Goal: Information Seeking & Learning: Compare options

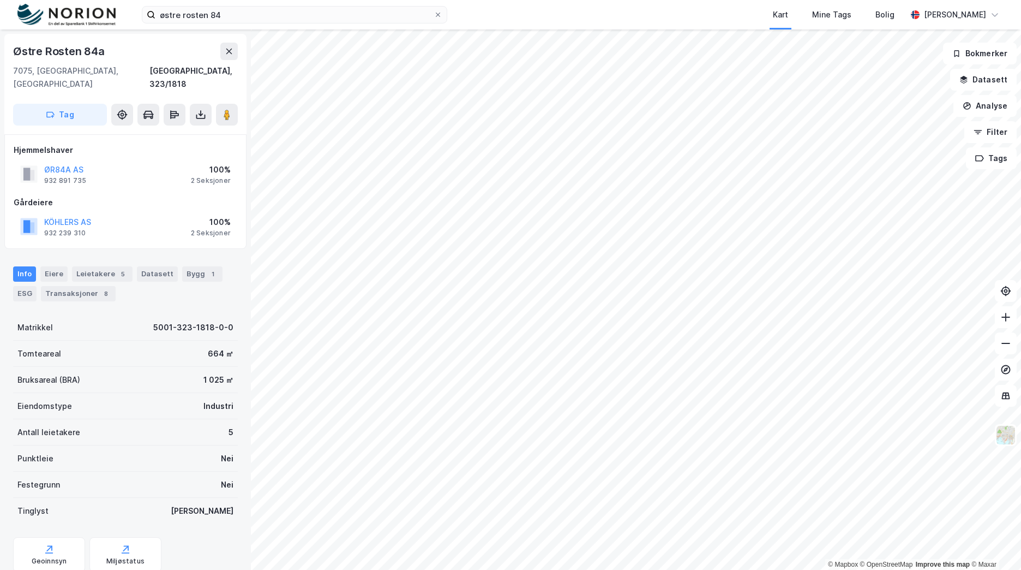
scroll to position [1, 0]
click at [45, 8] on div "østre rosten 84 Kart Mine Tags Bolig [PERSON_NAME]" at bounding box center [510, 14] width 1021 height 29
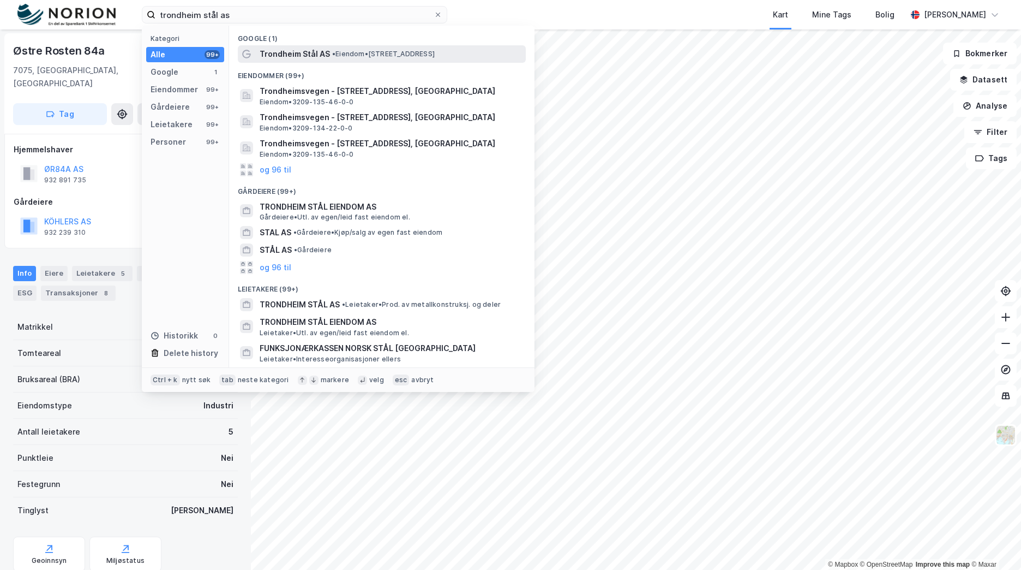
click at [392, 59] on div "Trondheim Stål AS • Eiendom • [STREET_ADDRESS]" at bounding box center [392, 53] width 264 height 13
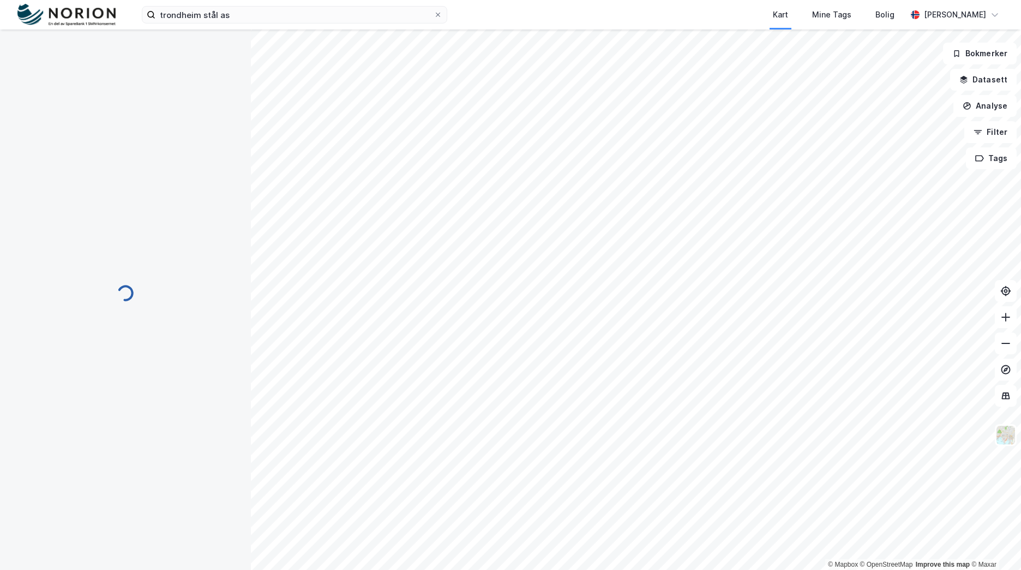
scroll to position [1, 0]
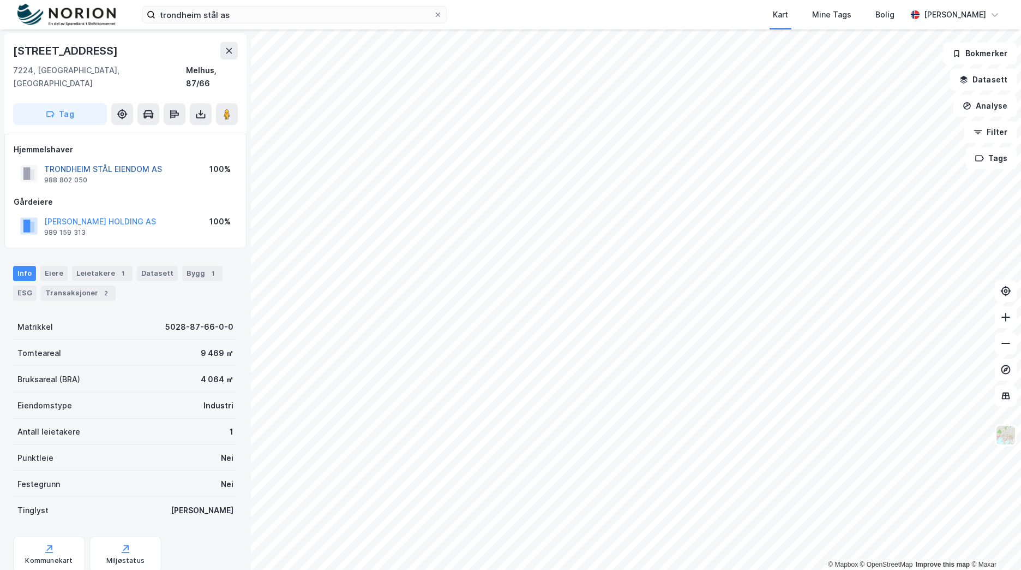
click at [0, 0] on button "TRONDHEIM STÅL EIENDOM AS" at bounding box center [0, 0] width 0 height 0
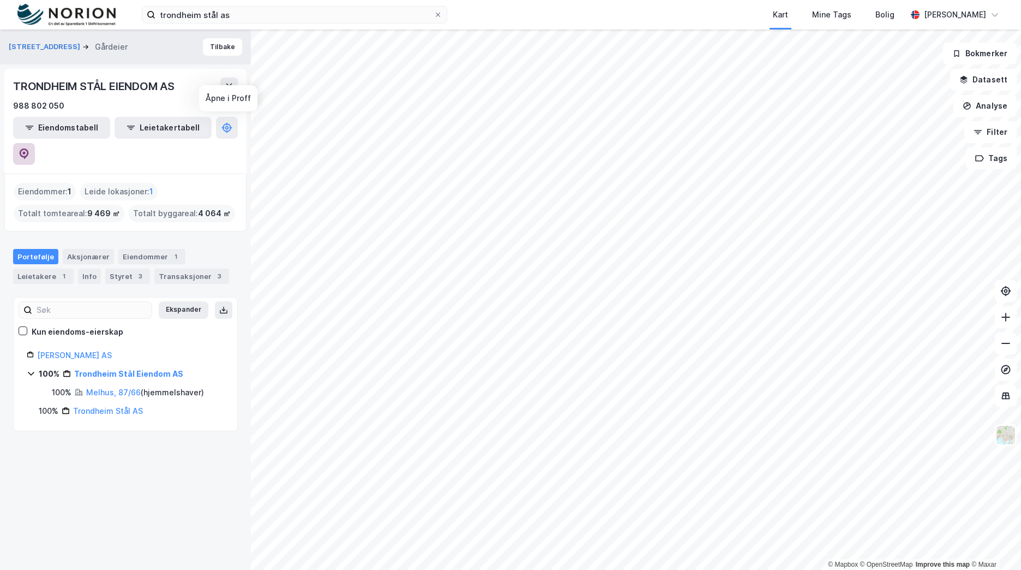
click at [29, 148] on icon at bounding box center [24, 153] width 9 height 11
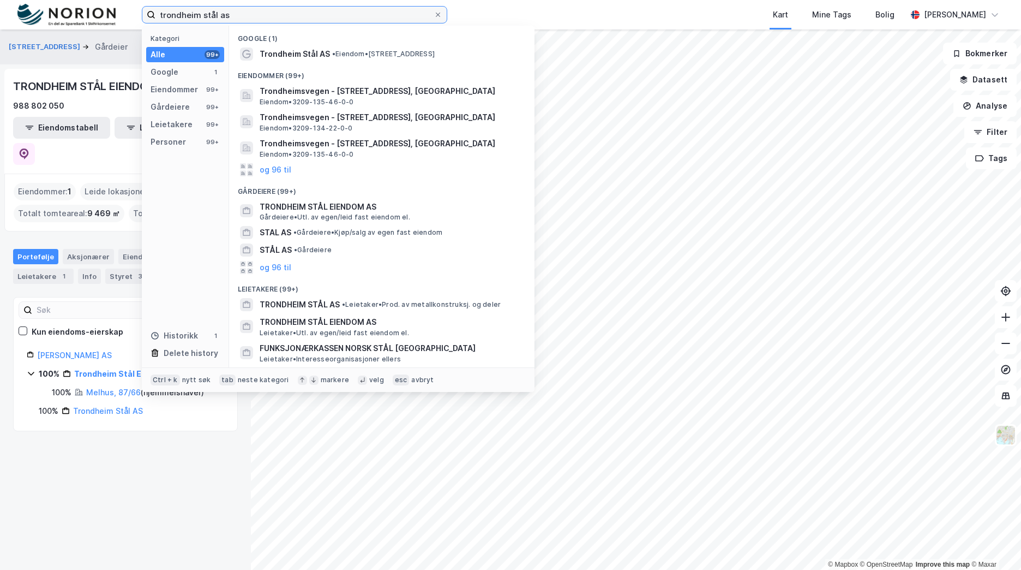
drag, startPoint x: 312, startPoint y: 14, endPoint x: 37, endPoint y: 7, distance: 274.6
click at [38, 7] on div "trondheim stål as Kategori Alle 99+ Google 1 Eiendommer 99+ Gårdeiere 99+ Leiet…" at bounding box center [510, 14] width 1021 height 29
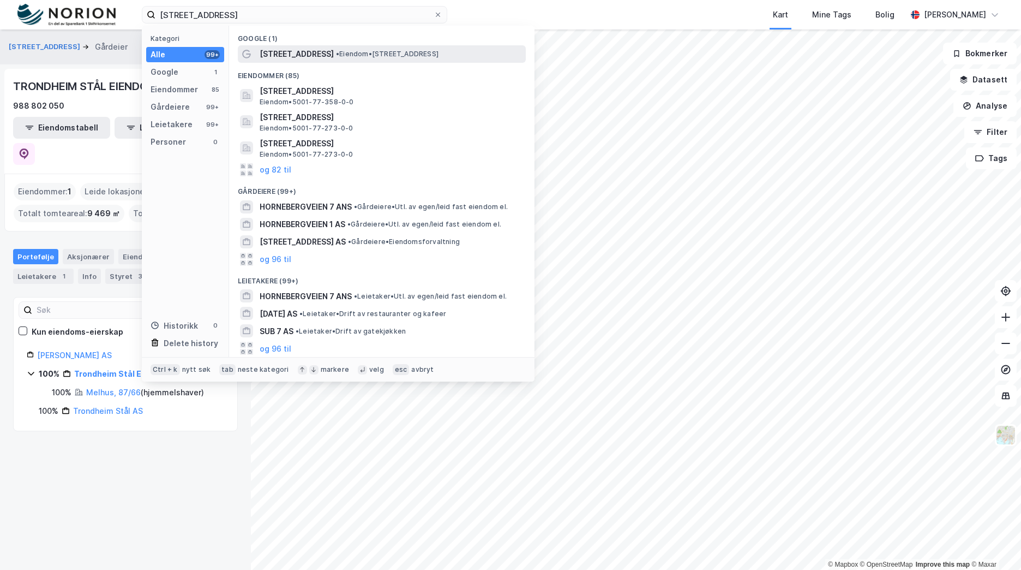
click at [395, 52] on span "• Eiendom • [STREET_ADDRESS]" at bounding box center [387, 54] width 103 height 9
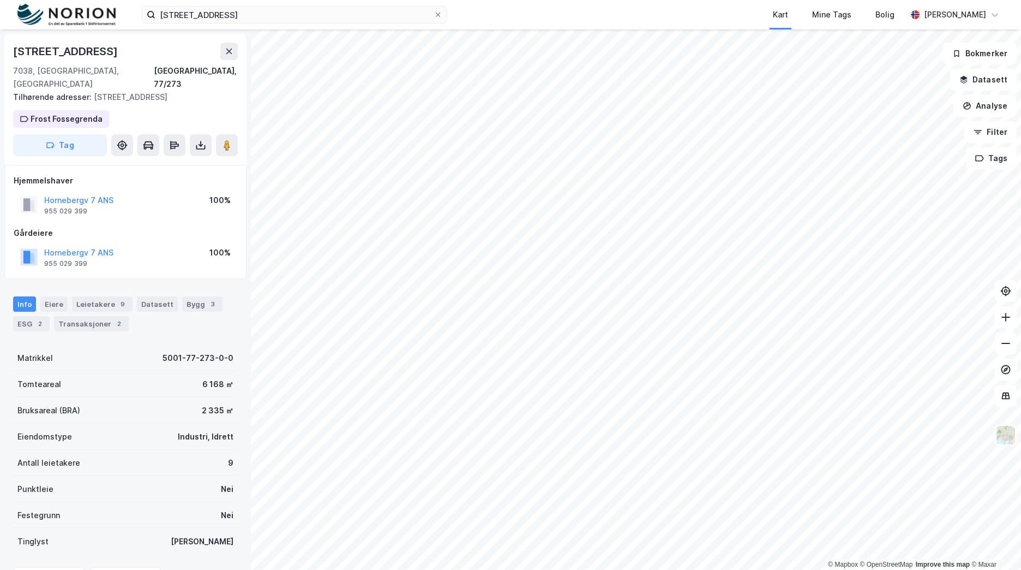
scroll to position [1, 0]
click at [207, 298] on div "3" at bounding box center [212, 303] width 11 height 11
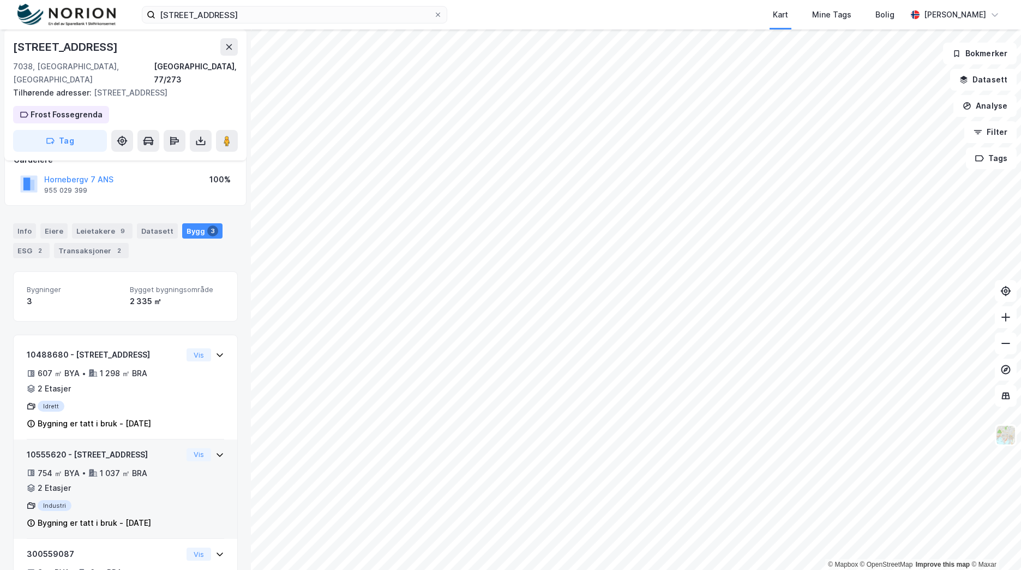
scroll to position [115, 0]
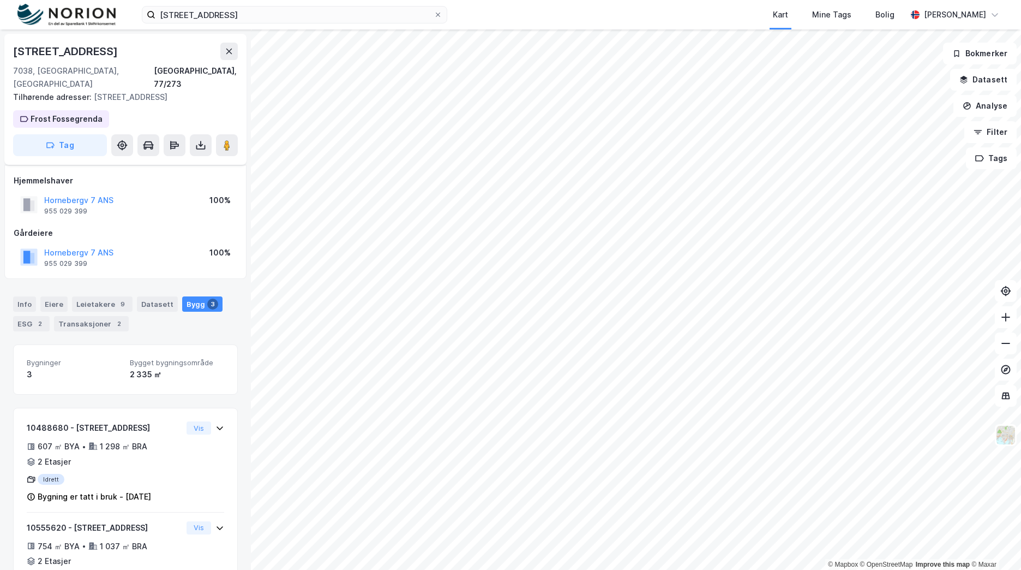
scroll to position [115, 0]
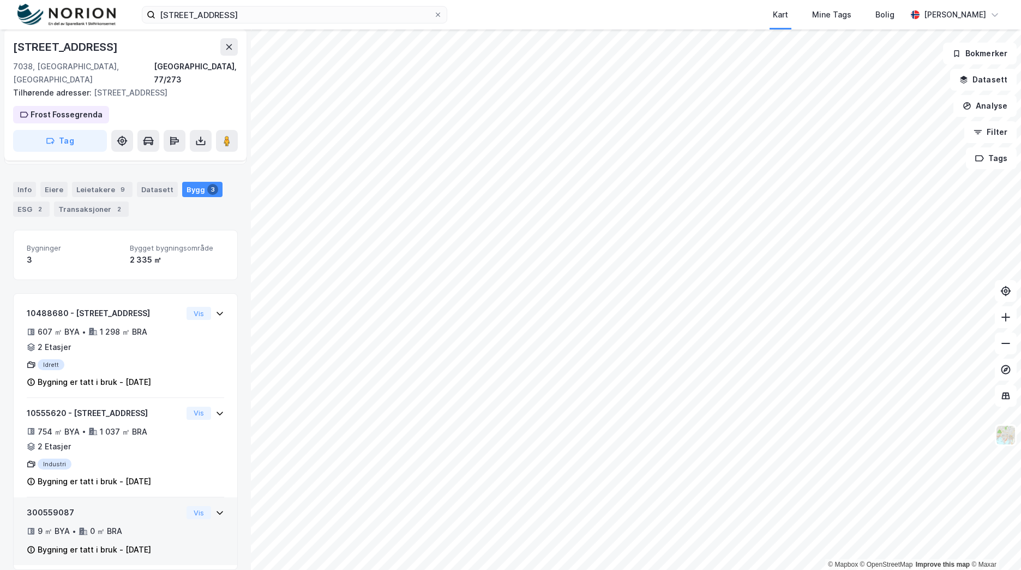
click at [157, 524] on div "9 ㎡ BYA • 0 ㎡ BRA" at bounding box center [105, 530] width 156 height 13
click at [194, 506] on button "Vis" at bounding box center [199, 512] width 25 height 13
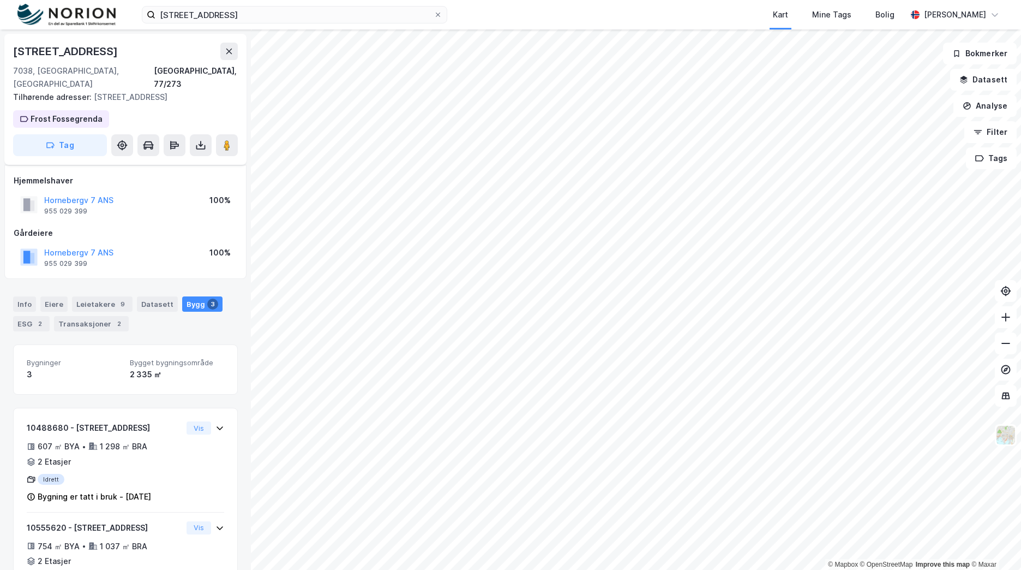
scroll to position [115, 0]
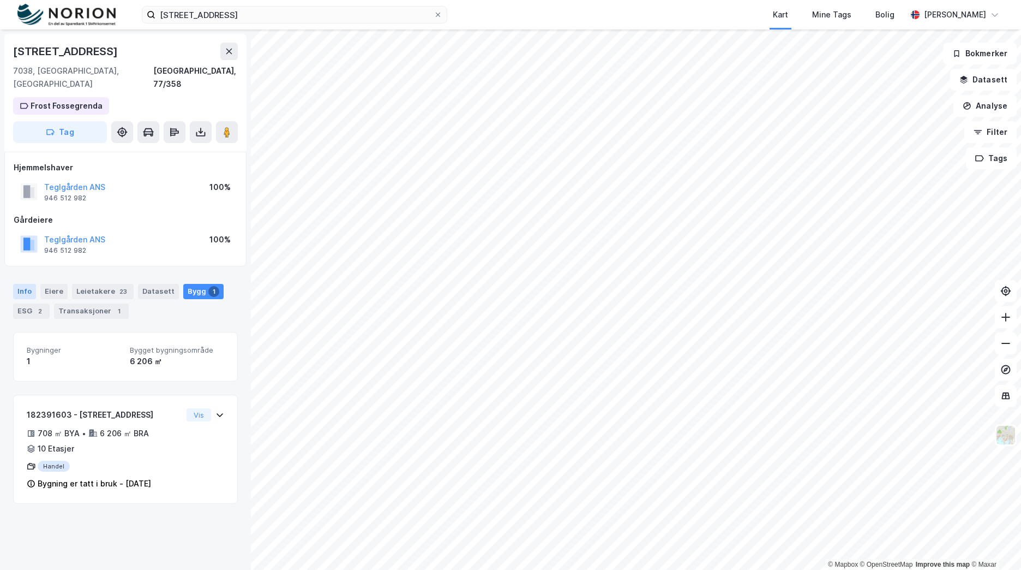
click at [28, 284] on div "Info" at bounding box center [24, 291] width 23 height 15
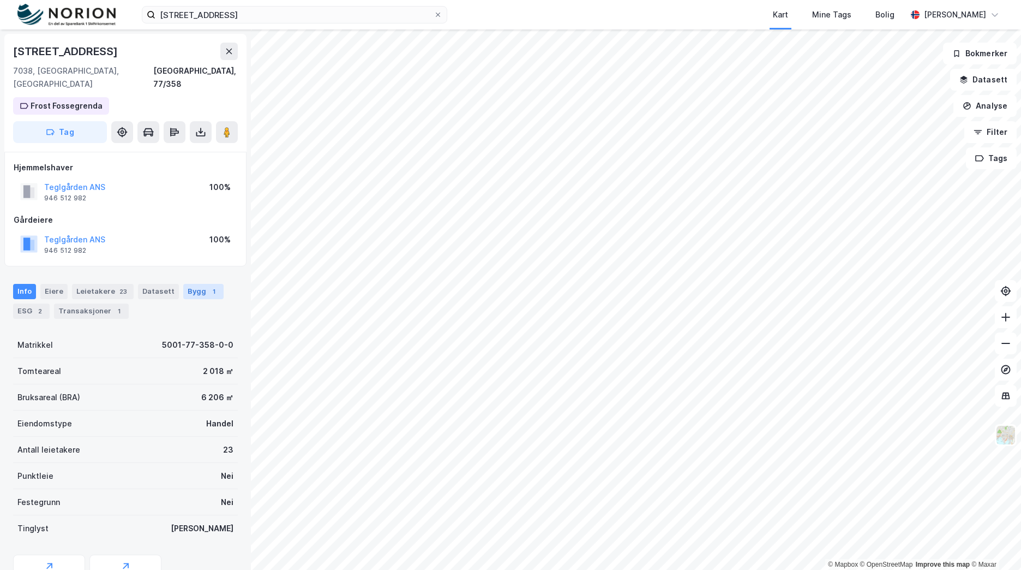
click at [208, 286] on div "1" at bounding box center [213, 291] width 11 height 11
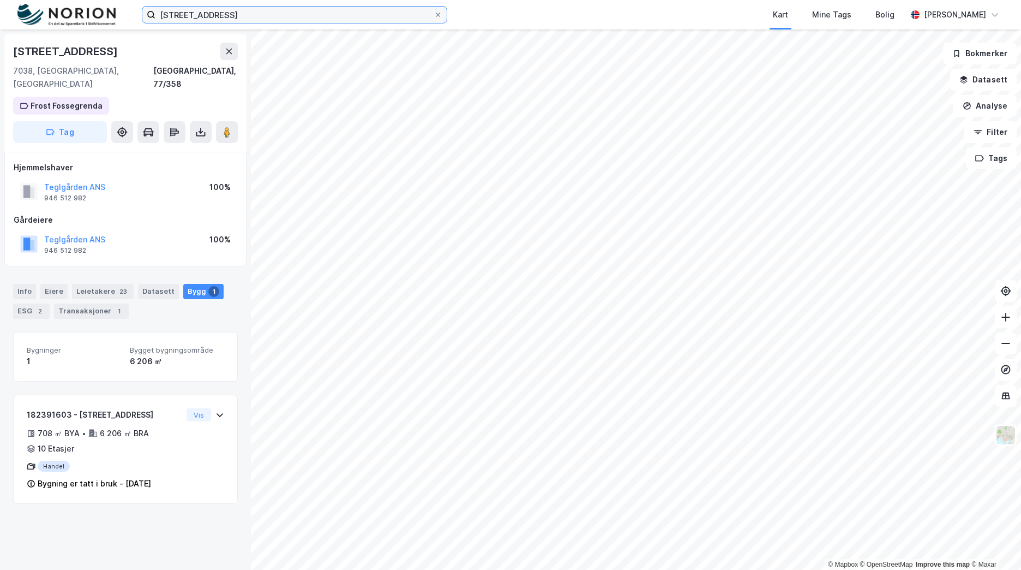
drag, startPoint x: 286, startPoint y: 12, endPoint x: -54, endPoint y: 5, distance: 340.5
click at [0, 5] on html "hornebergveien 7 Kart Mine Tags Bolig [PERSON_NAME] © Mapbox © OpenStreetMap Im…" at bounding box center [510, 285] width 1021 height 570
paste input "Østre Rosten 76"
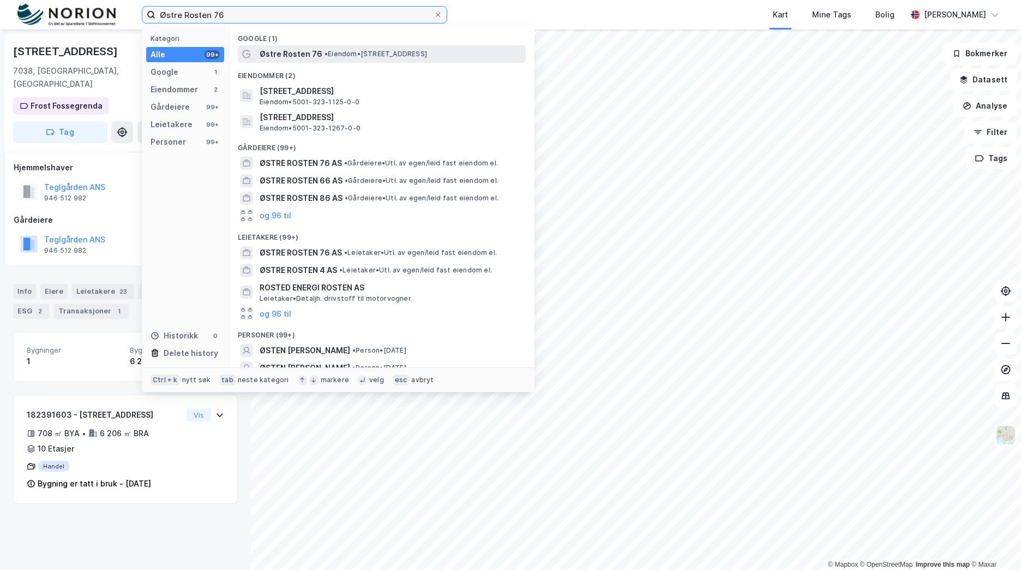
type input "Østre Rosten 76"
click at [304, 51] on span "Østre Rosten 76" at bounding box center [291, 53] width 63 height 13
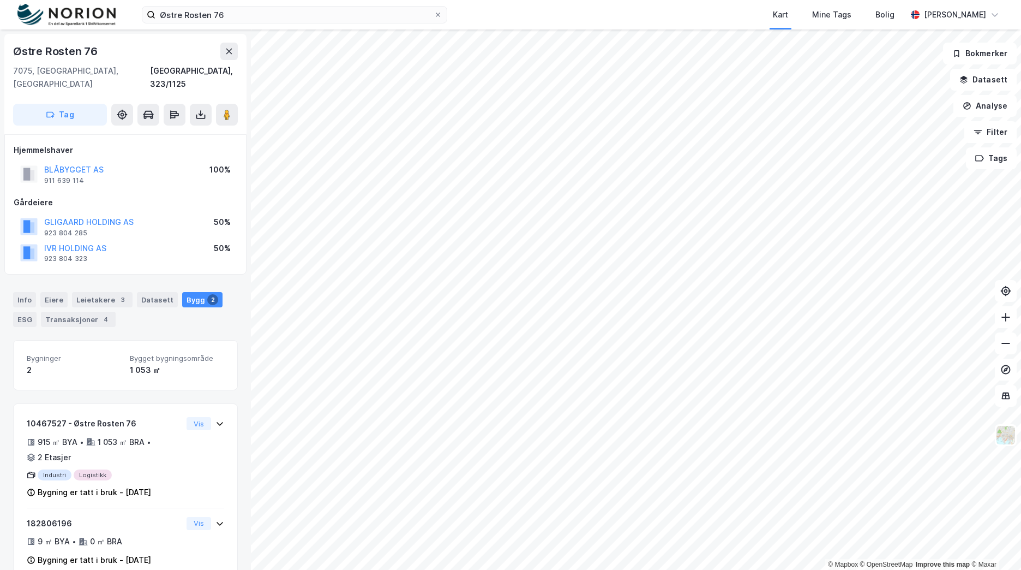
scroll to position [10, 0]
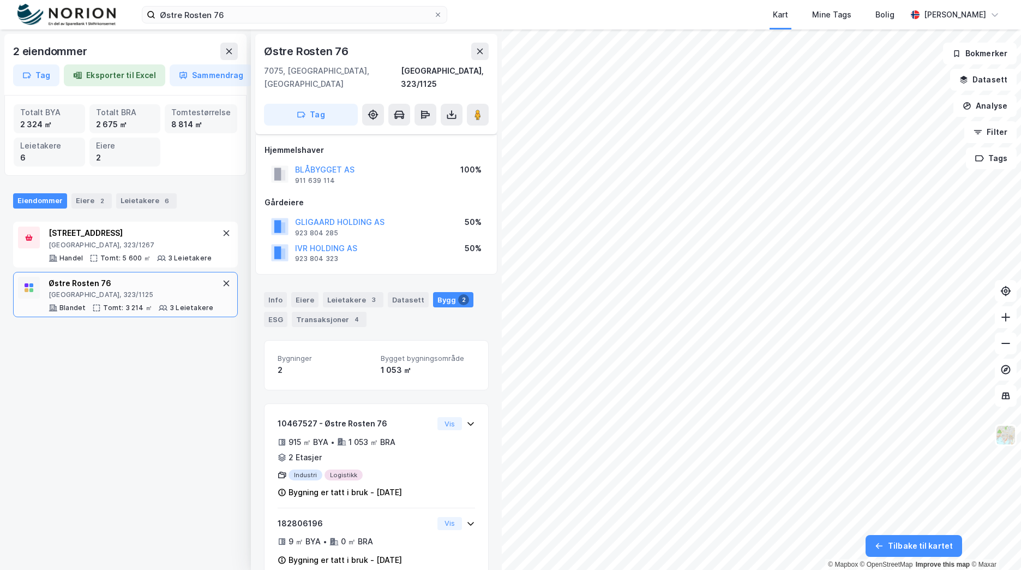
scroll to position [10, 0]
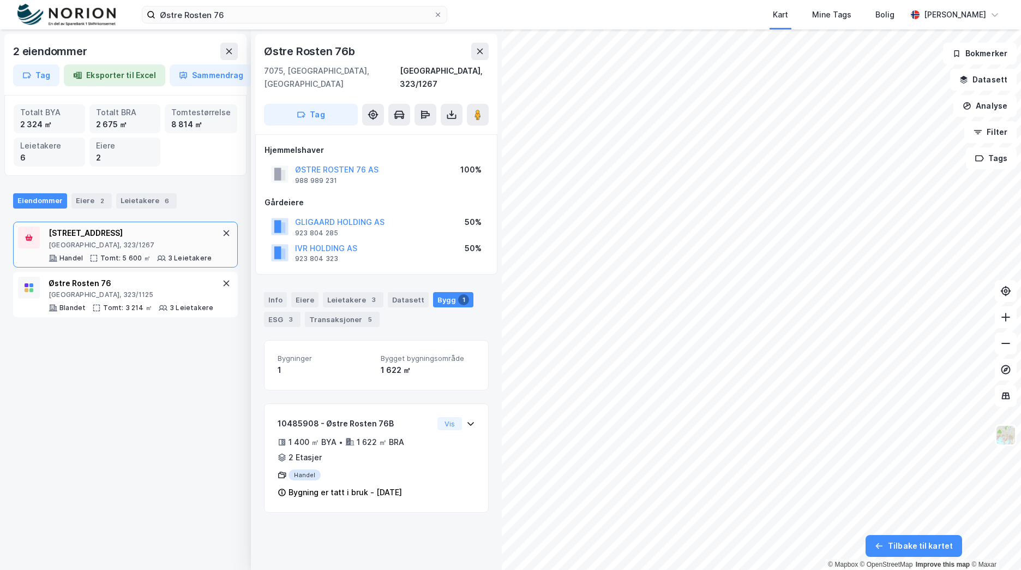
drag, startPoint x: 274, startPoint y: 285, endPoint x: 291, endPoint y: 322, distance: 40.8
click at [273, 292] on div "Info" at bounding box center [275, 299] width 23 height 15
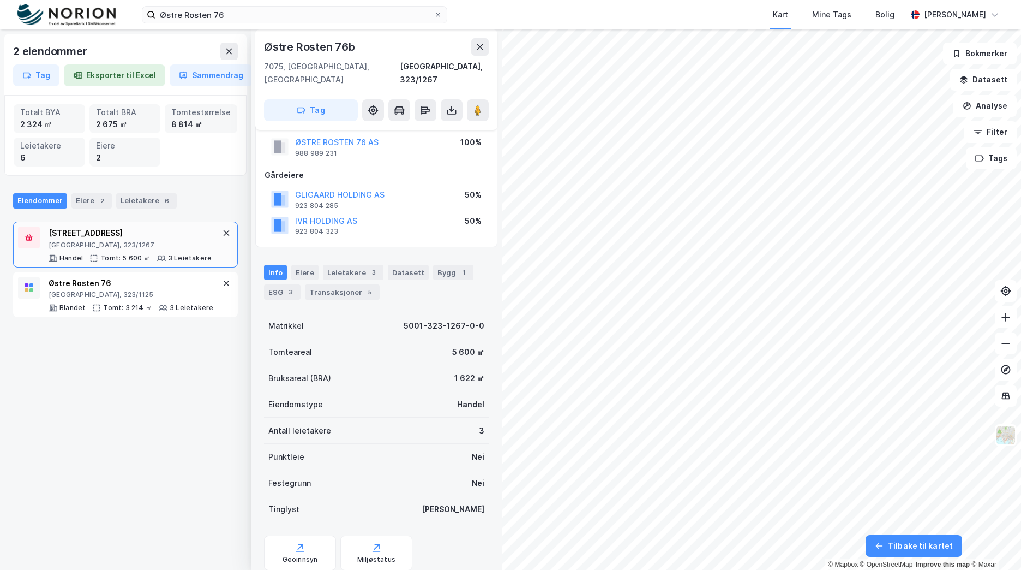
scroll to position [50, 0]
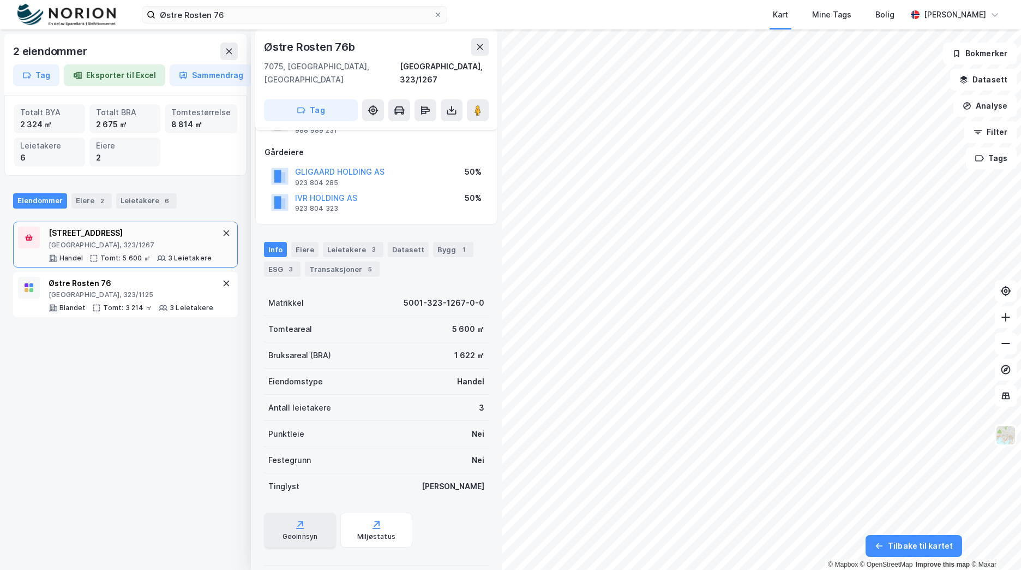
click at [303, 519] on icon at bounding box center [300, 524] width 11 height 11
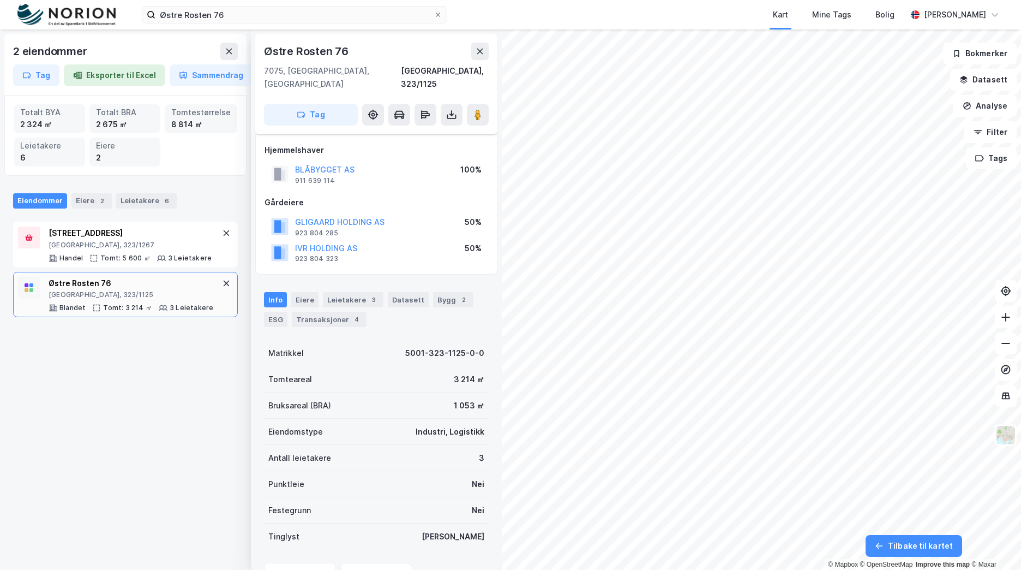
scroll to position [50, 0]
click at [0, 0] on button "ØSTRE ROSTEN 76 AS" at bounding box center [0, 0] width 0 height 0
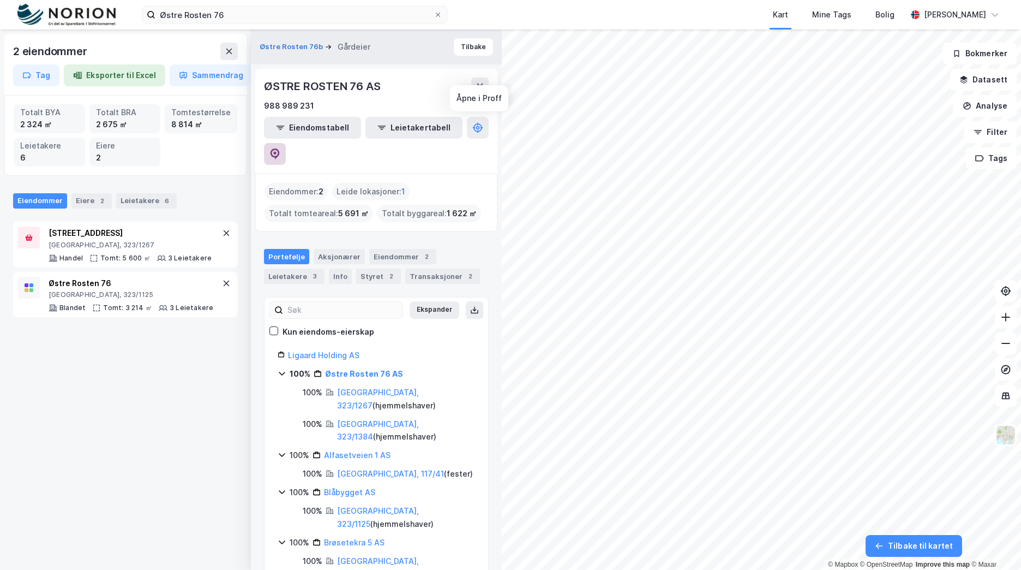
click at [280, 148] on icon at bounding box center [275, 153] width 11 height 11
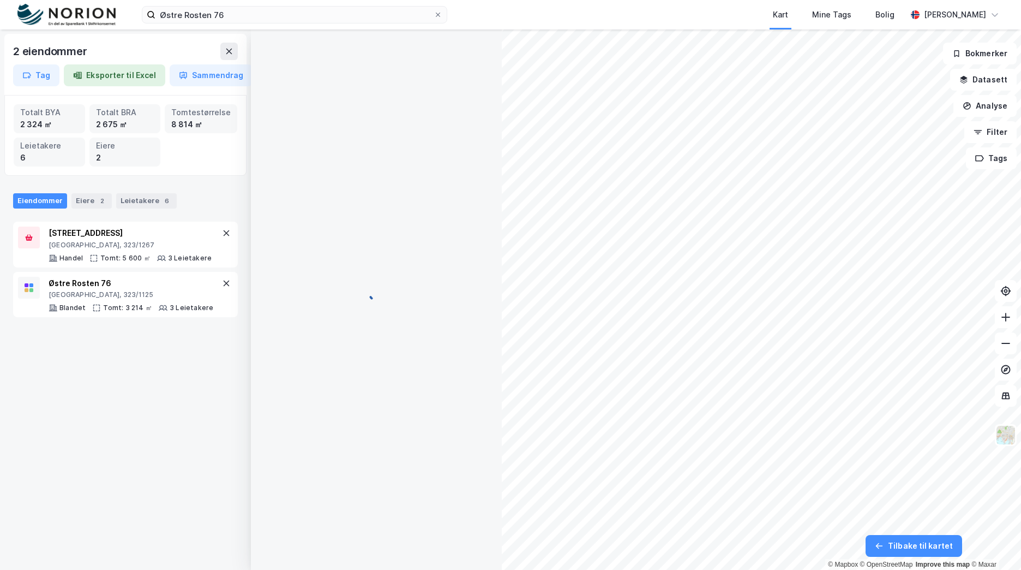
scroll to position [1, 0]
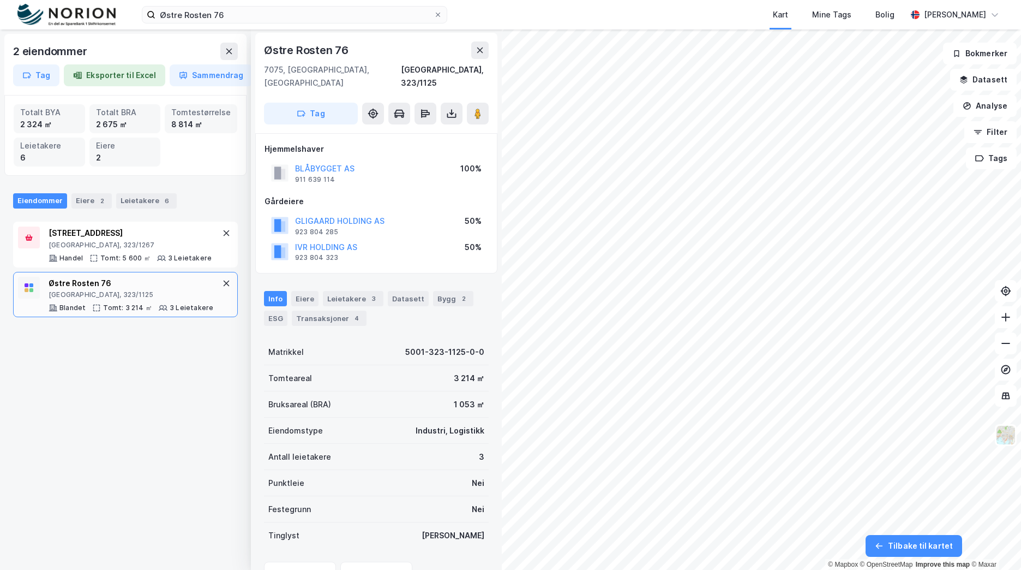
click at [325, 162] on div "BLÅBYGGET AS" at bounding box center [324, 168] width 59 height 13
click at [0, 0] on button "BLÅBYGGET AS" at bounding box center [0, 0] width 0 height 0
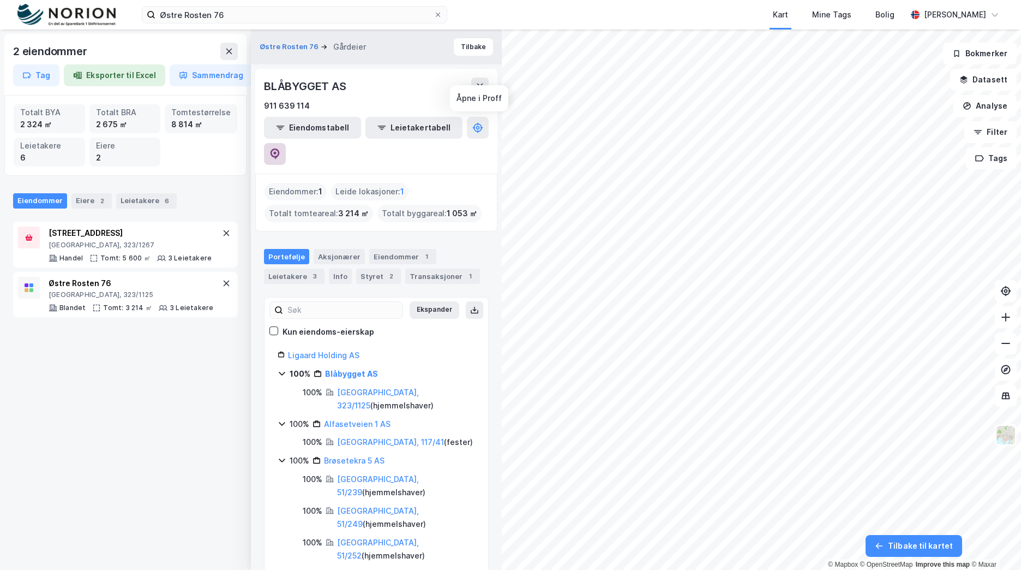
click at [286, 143] on button at bounding box center [275, 154] width 22 height 22
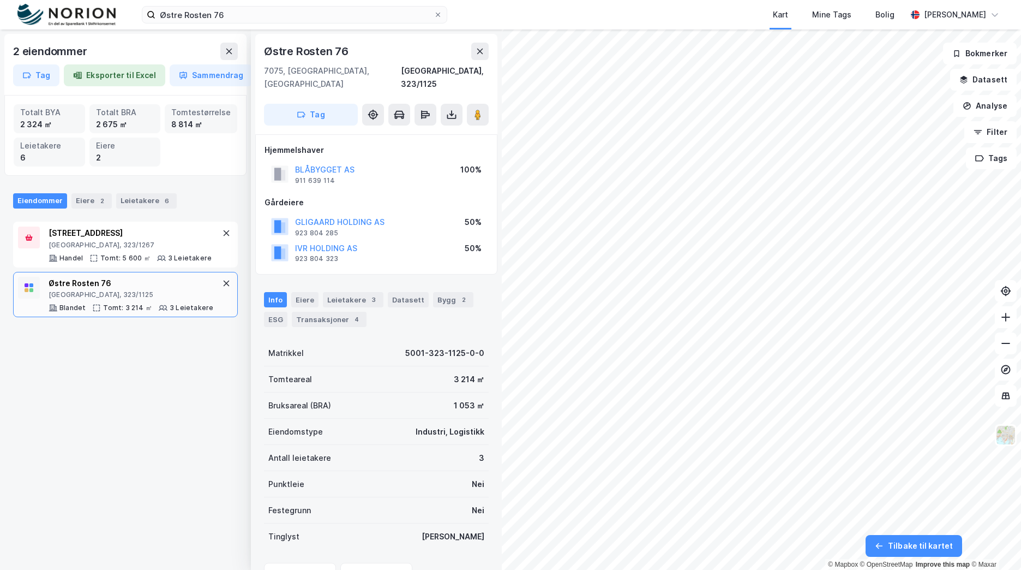
scroll to position [1, 0]
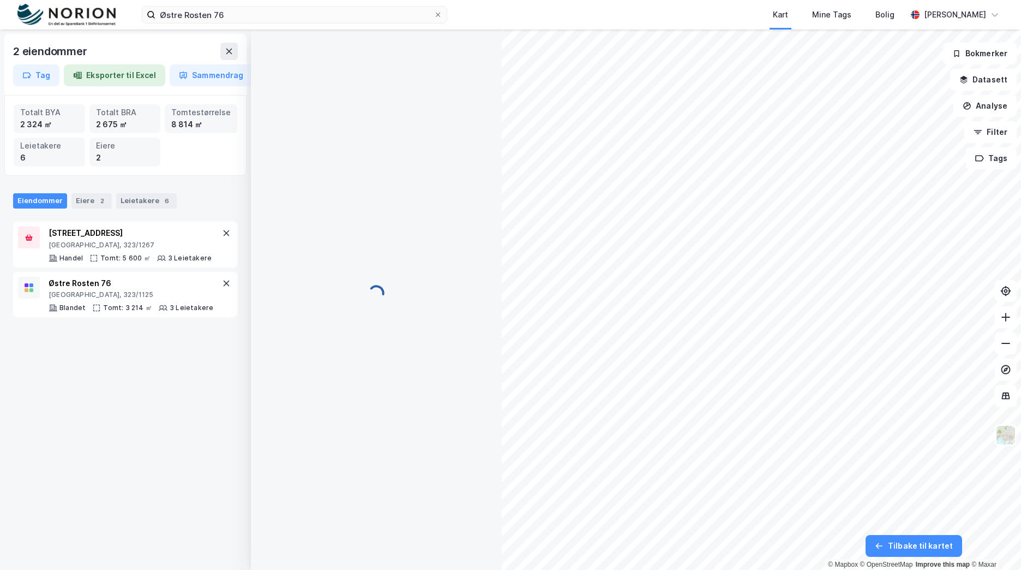
scroll to position [1, 0]
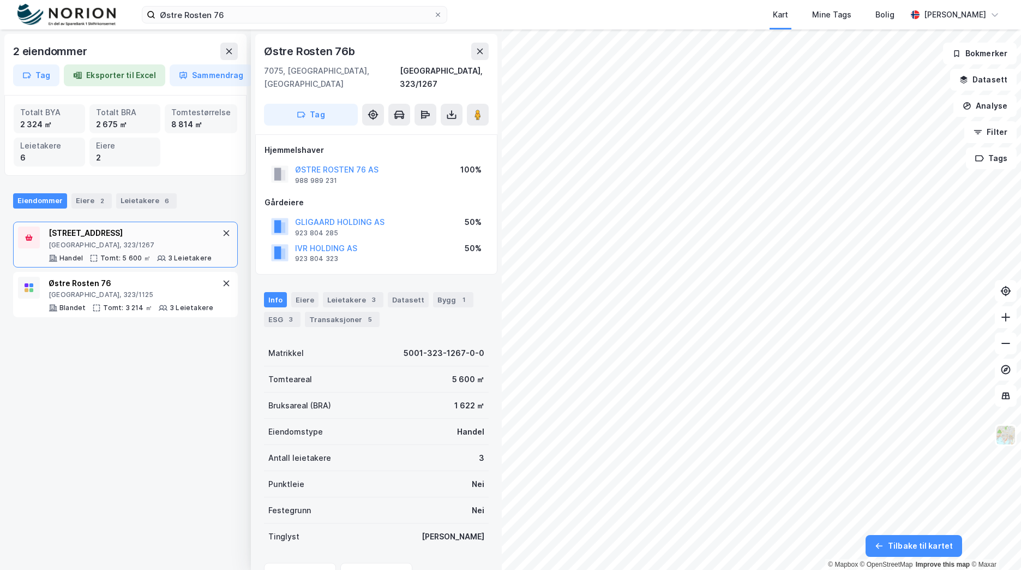
scroll to position [1, 0]
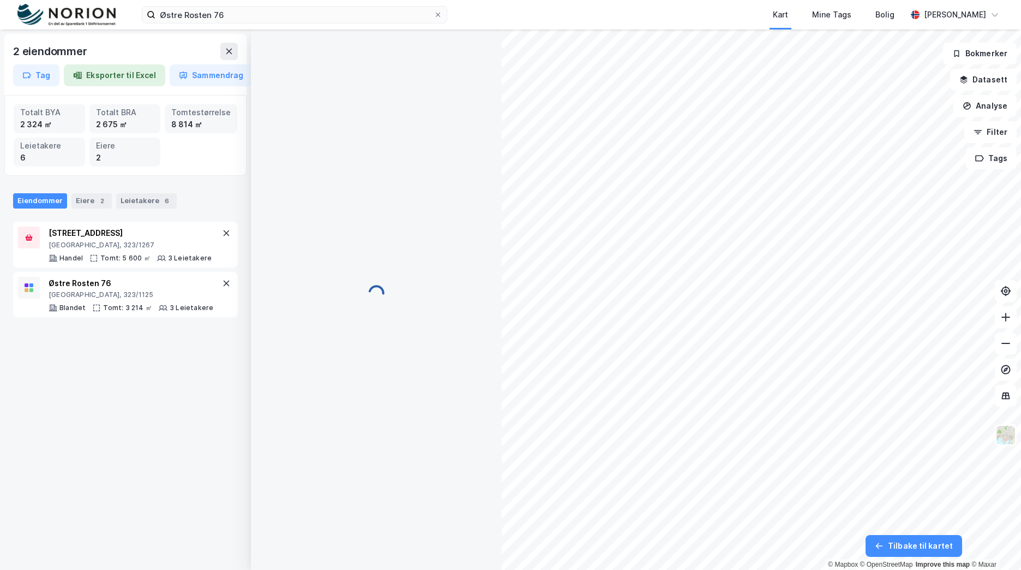
scroll to position [1, 0]
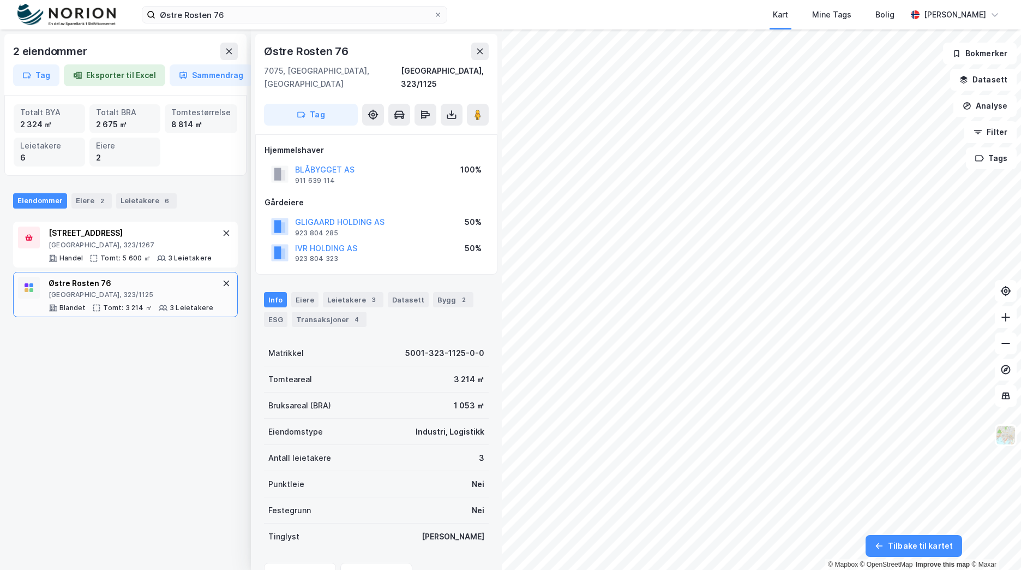
scroll to position [1, 0]
click at [351, 313] on div "4" at bounding box center [356, 318] width 11 height 11
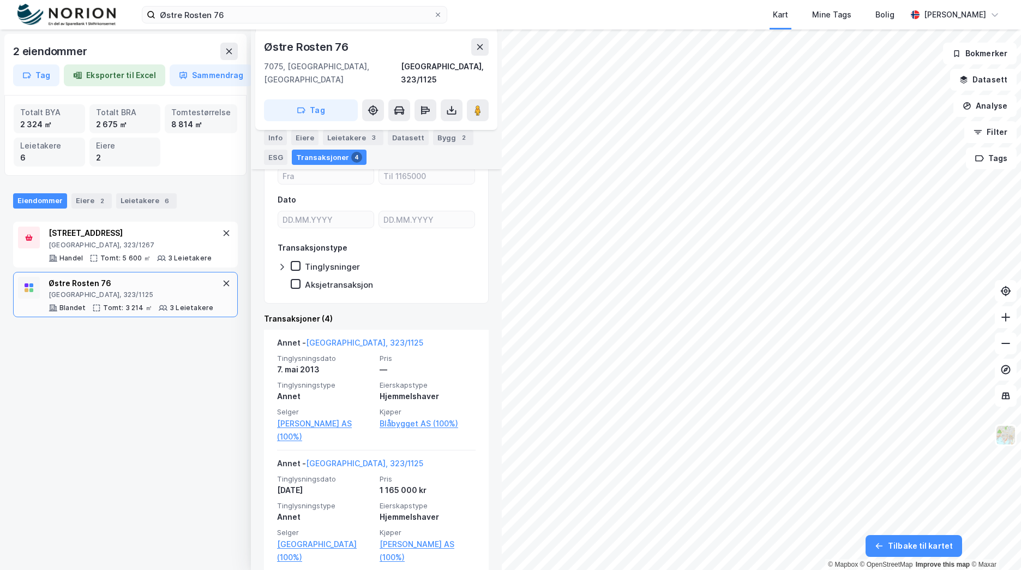
scroll to position [218, 0]
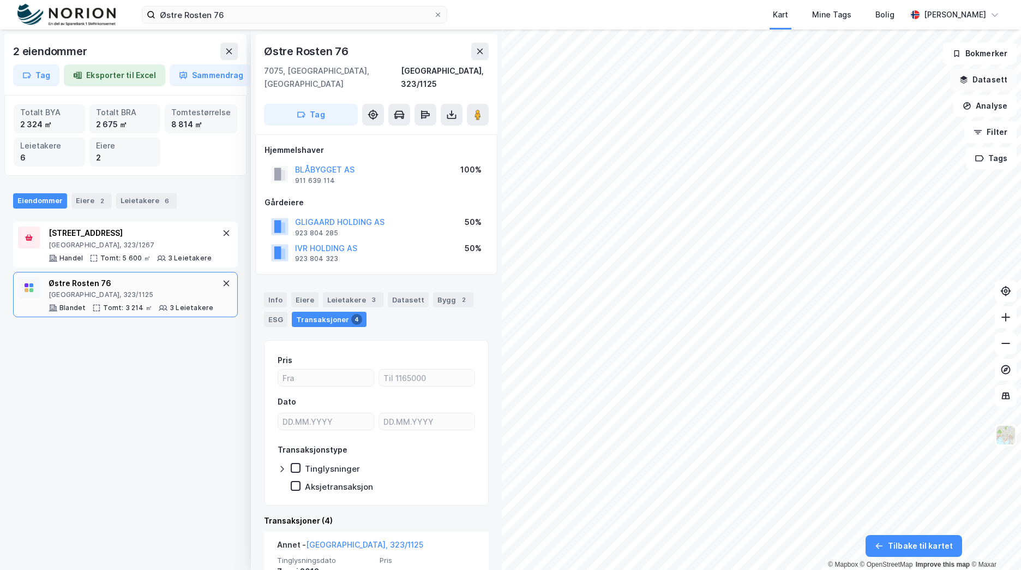
click at [1000, 85] on button "Datasett" at bounding box center [984, 80] width 67 height 22
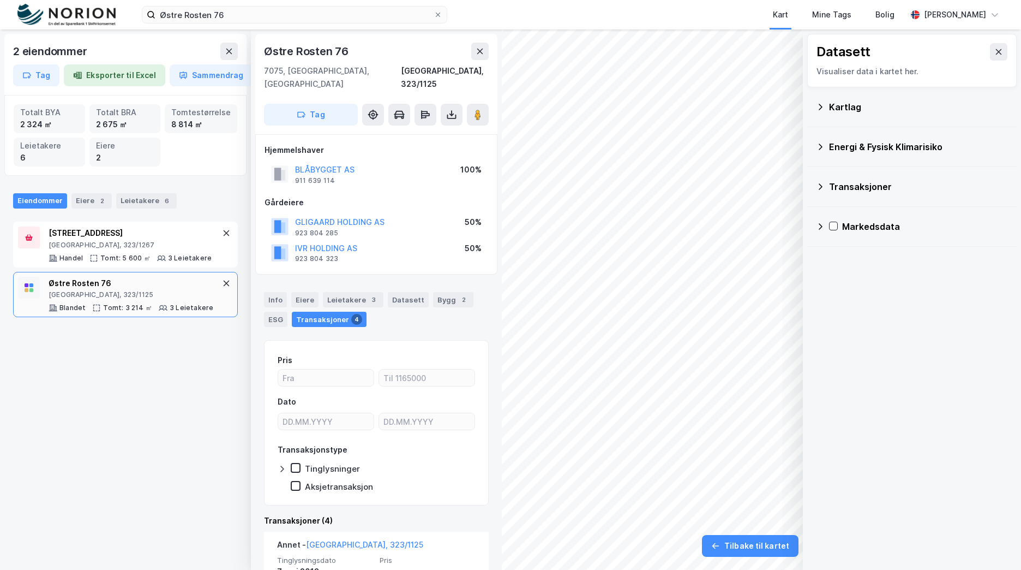
click at [882, 107] on div "Kartlag" at bounding box center [918, 106] width 179 height 13
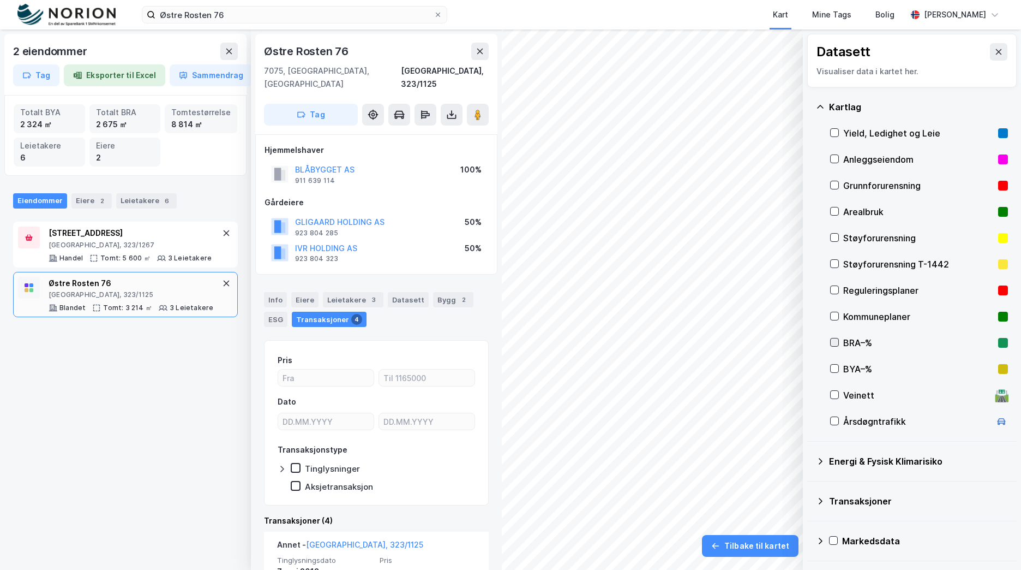
click at [837, 341] on icon at bounding box center [835, 342] width 6 height 4
